Goal: Transaction & Acquisition: Purchase product/service

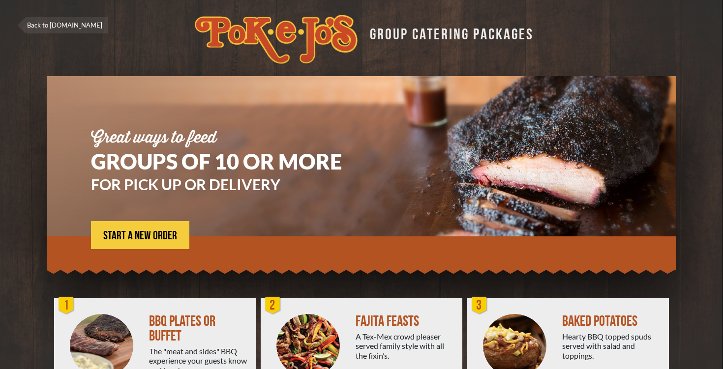
click at [326, 176] on div "Great ways to feed GROUPS OF 10 OR MORE FOR PICK UP OR DELIVERY START A NEW ORD…" at bounding box center [231, 189] width 280 height 119
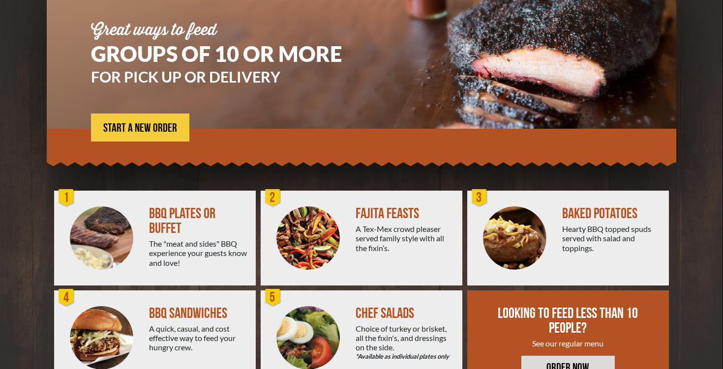
scroll to position [149, 0]
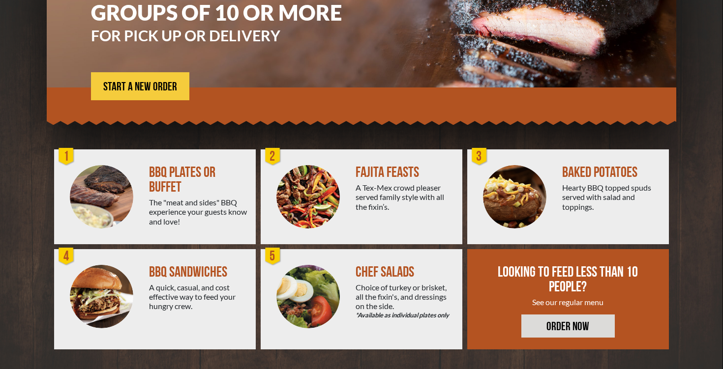
click at [492, 333] on div "LOOKING TO FEED LESS THAN 10 PEOPLE? See our regular menu ORDER NOW" at bounding box center [568, 299] width 202 height 100
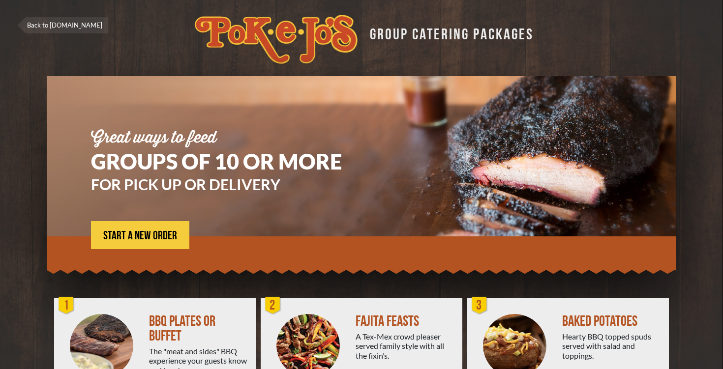
click at [354, 142] on div "Great ways to feed" at bounding box center [231, 138] width 280 height 16
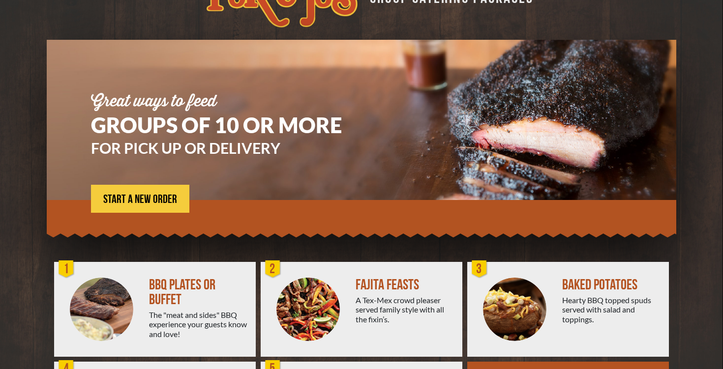
scroll to position [149, 0]
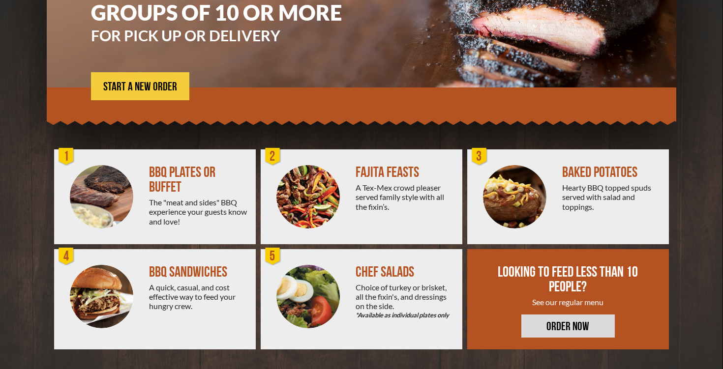
click at [540, 327] on link "ORDER NOW" at bounding box center [567, 326] width 93 height 23
click at [418, 224] on div "FAJITA FEASTS A Tex-Mex crowd pleaser served family style with all the fixin’s." at bounding box center [409, 196] width 107 height 95
click at [543, 322] on link "ORDER NOW" at bounding box center [567, 326] width 93 height 23
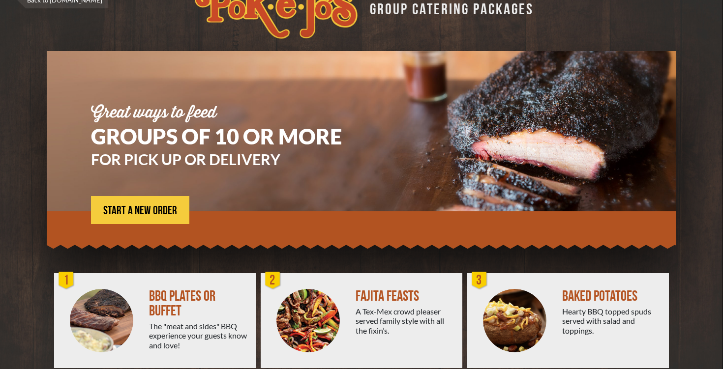
scroll to position [26, 0]
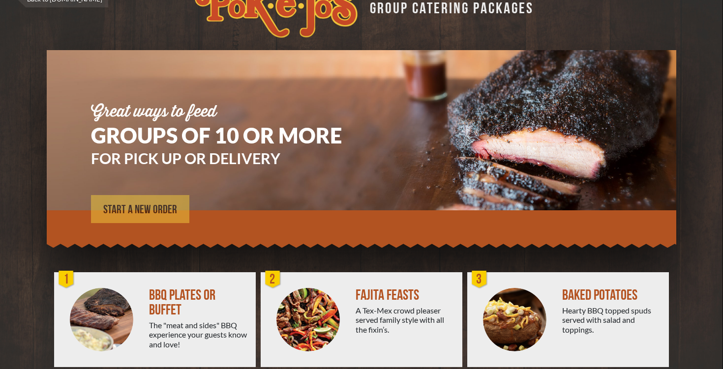
click at [125, 208] on span "START A NEW ORDER" at bounding box center [140, 210] width 74 height 12
